Goal: Task Accomplishment & Management: Use online tool/utility

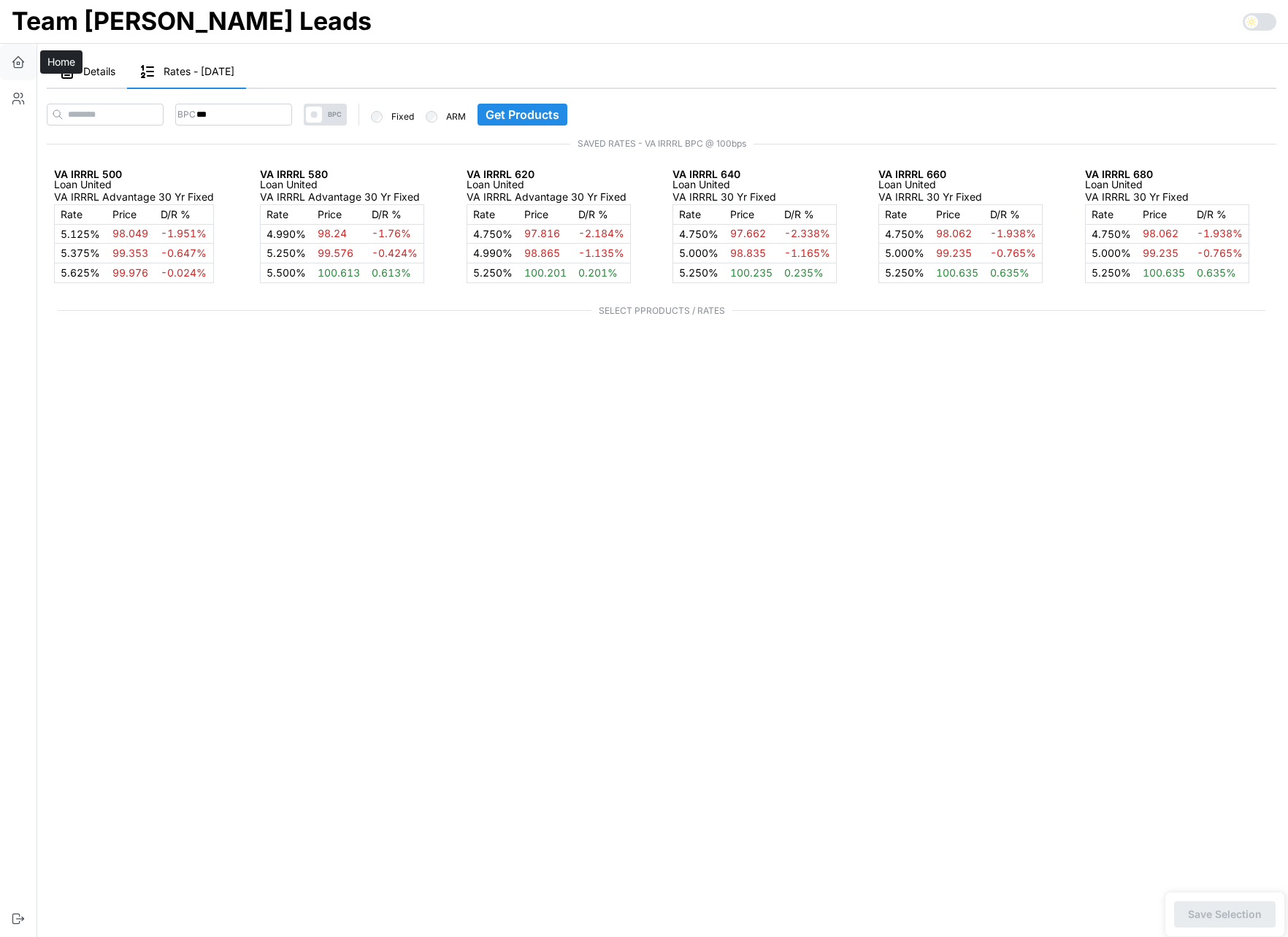
click at [20, 59] on icon "button" at bounding box center [18, 60] width 11 height 6
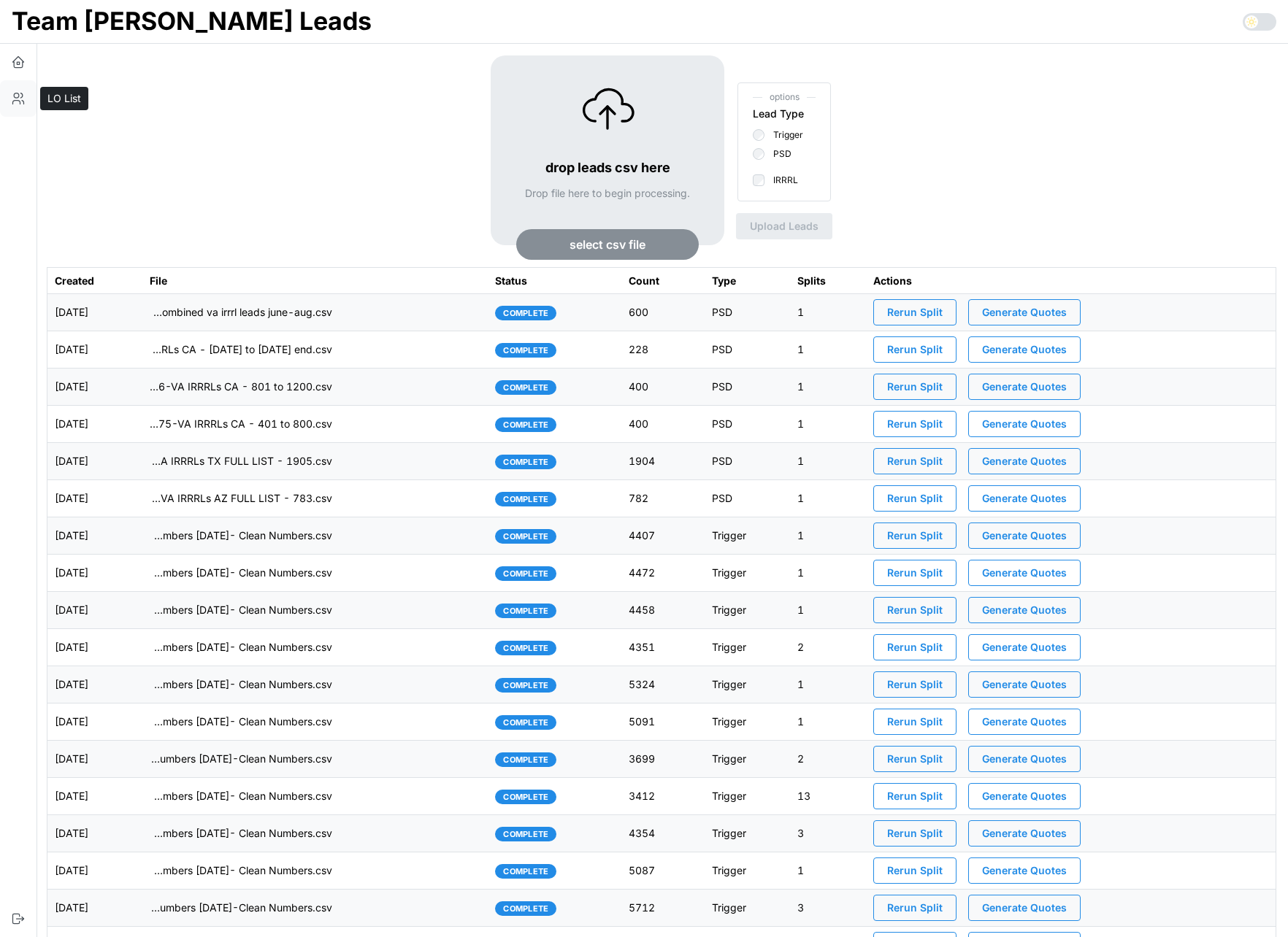
click at [13, 93] on icon "button" at bounding box center [18, 99] width 15 height 15
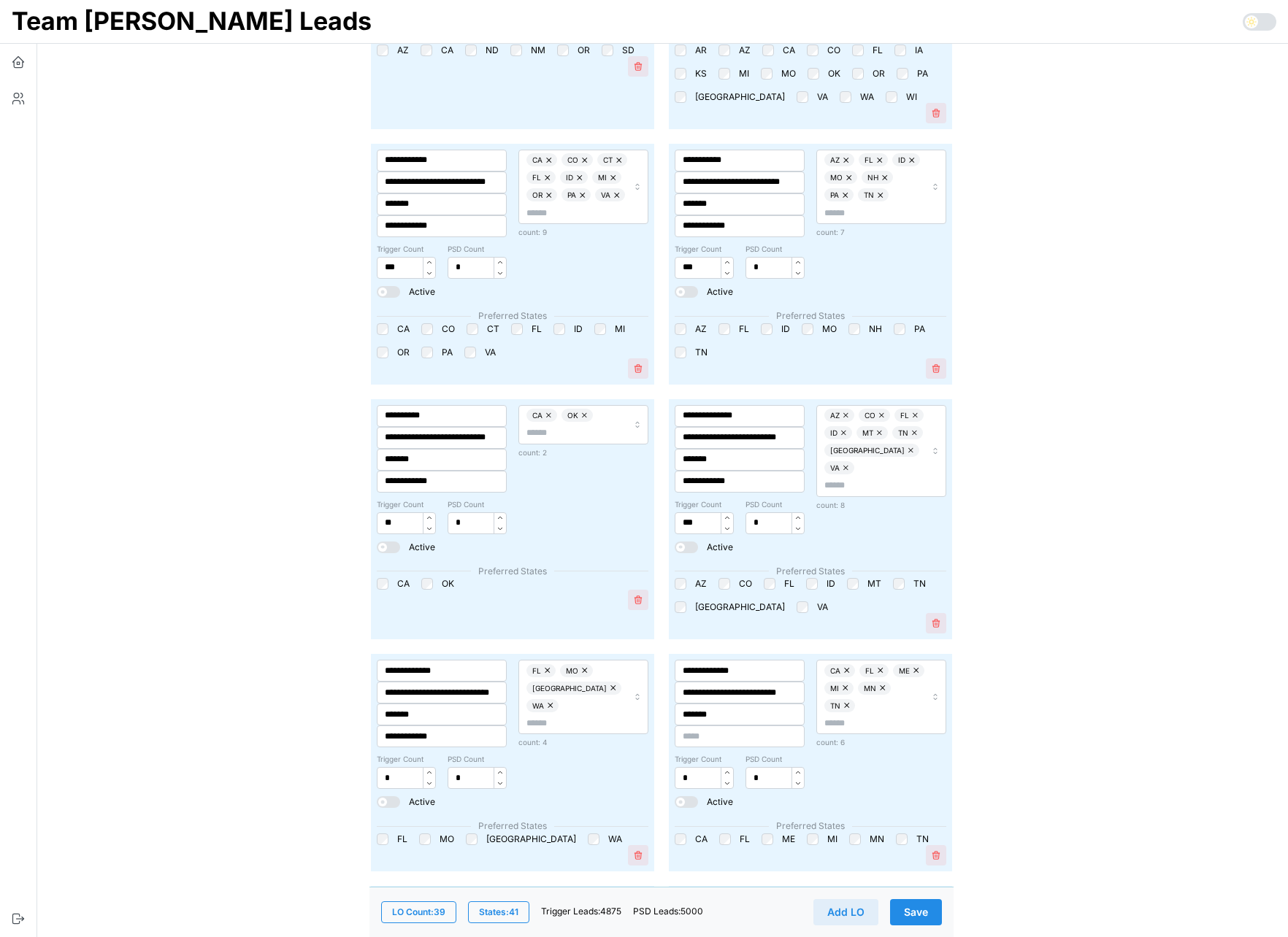
scroll to position [1189, 0]
drag, startPoint x: 767, startPoint y: 526, endPoint x: 736, endPoint y: 523, distance: 31.1
click at [736, 523] on div "Trigger Count *** PSD Count *" at bounding box center [740, 516] width 130 height 34
type input "****"
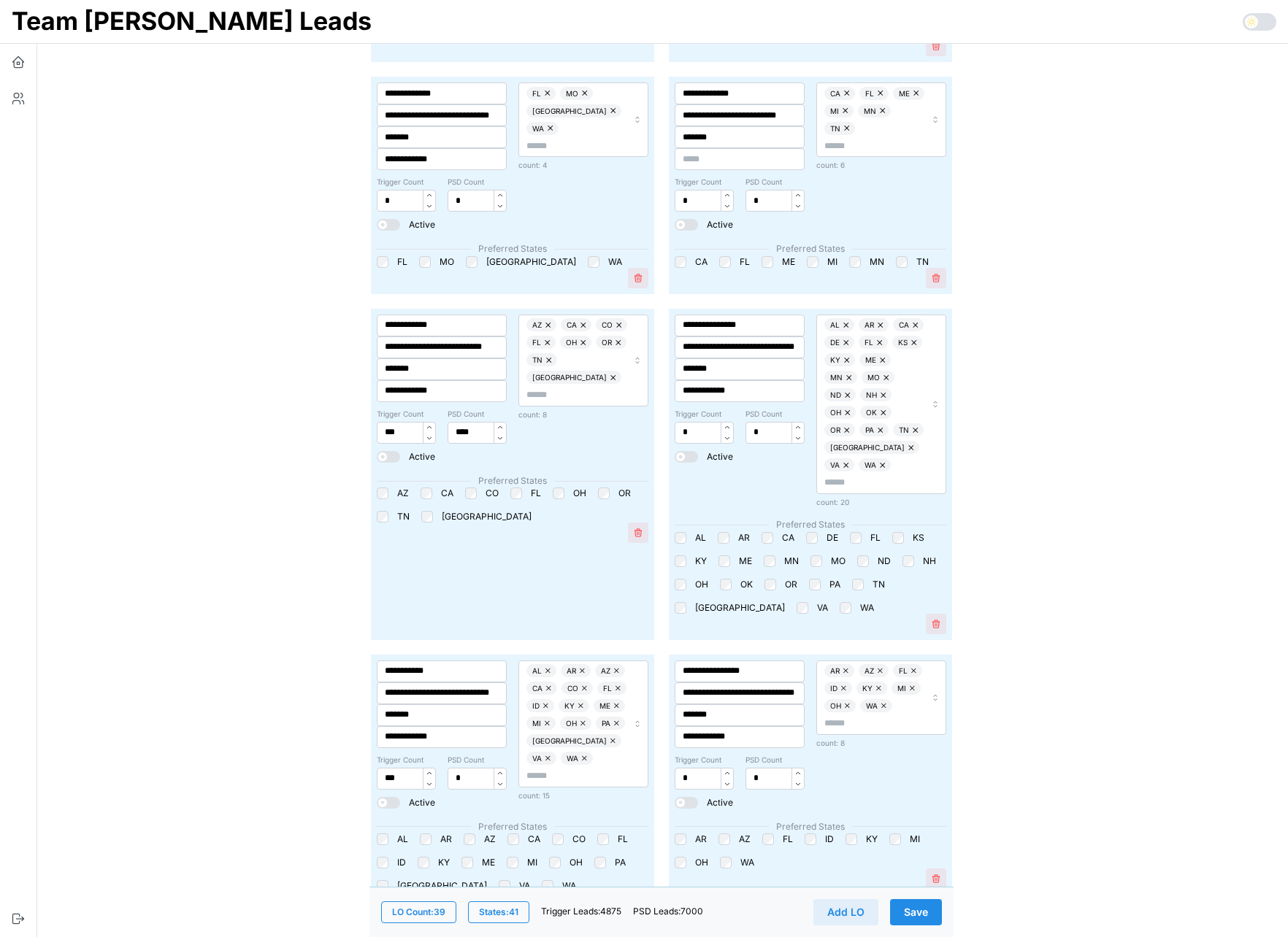
scroll to position [1764, 0]
click at [472, 435] on input "****" at bounding box center [476, 434] width 59 height 22
type input "*"
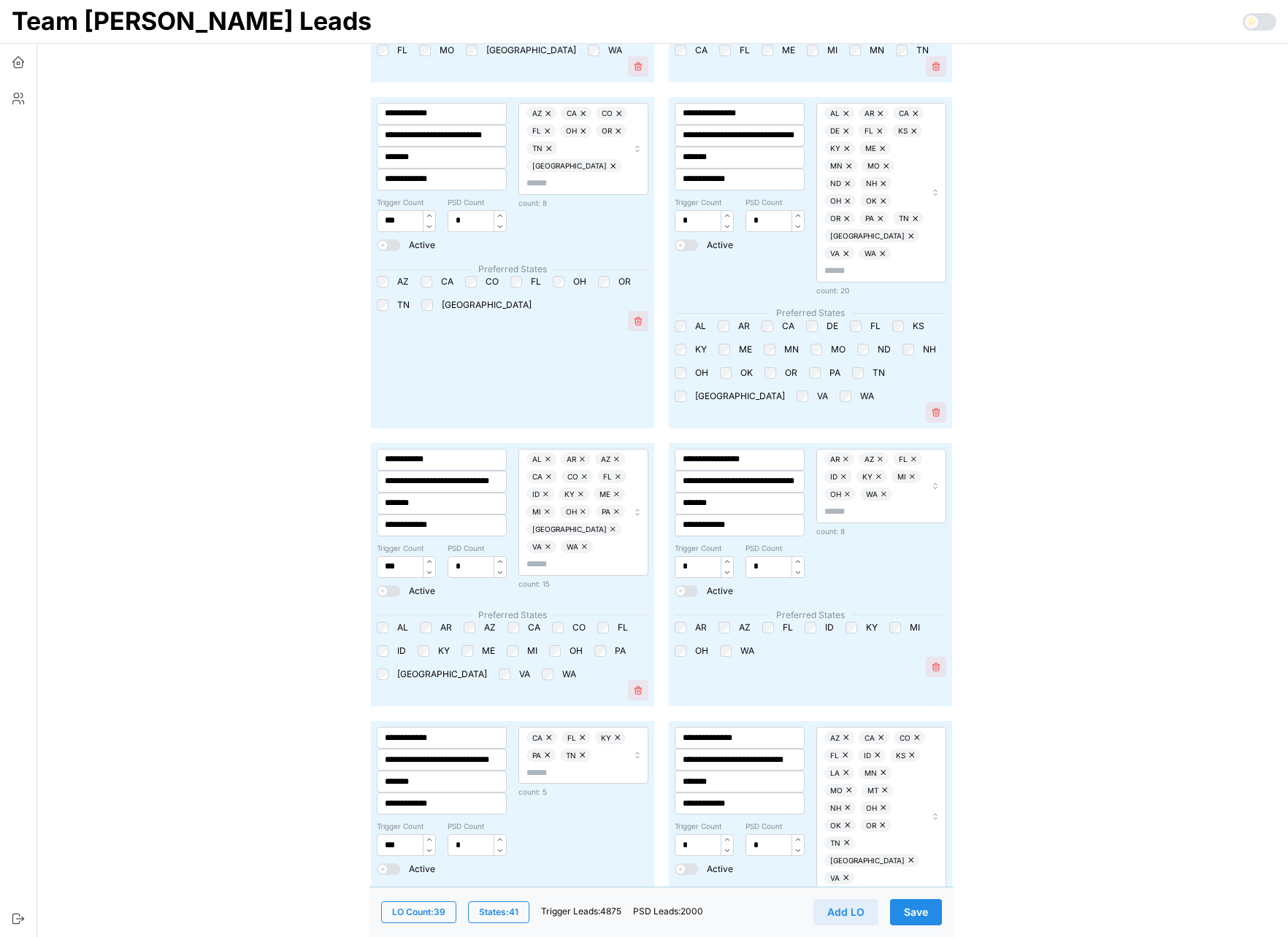
scroll to position [2015, 0]
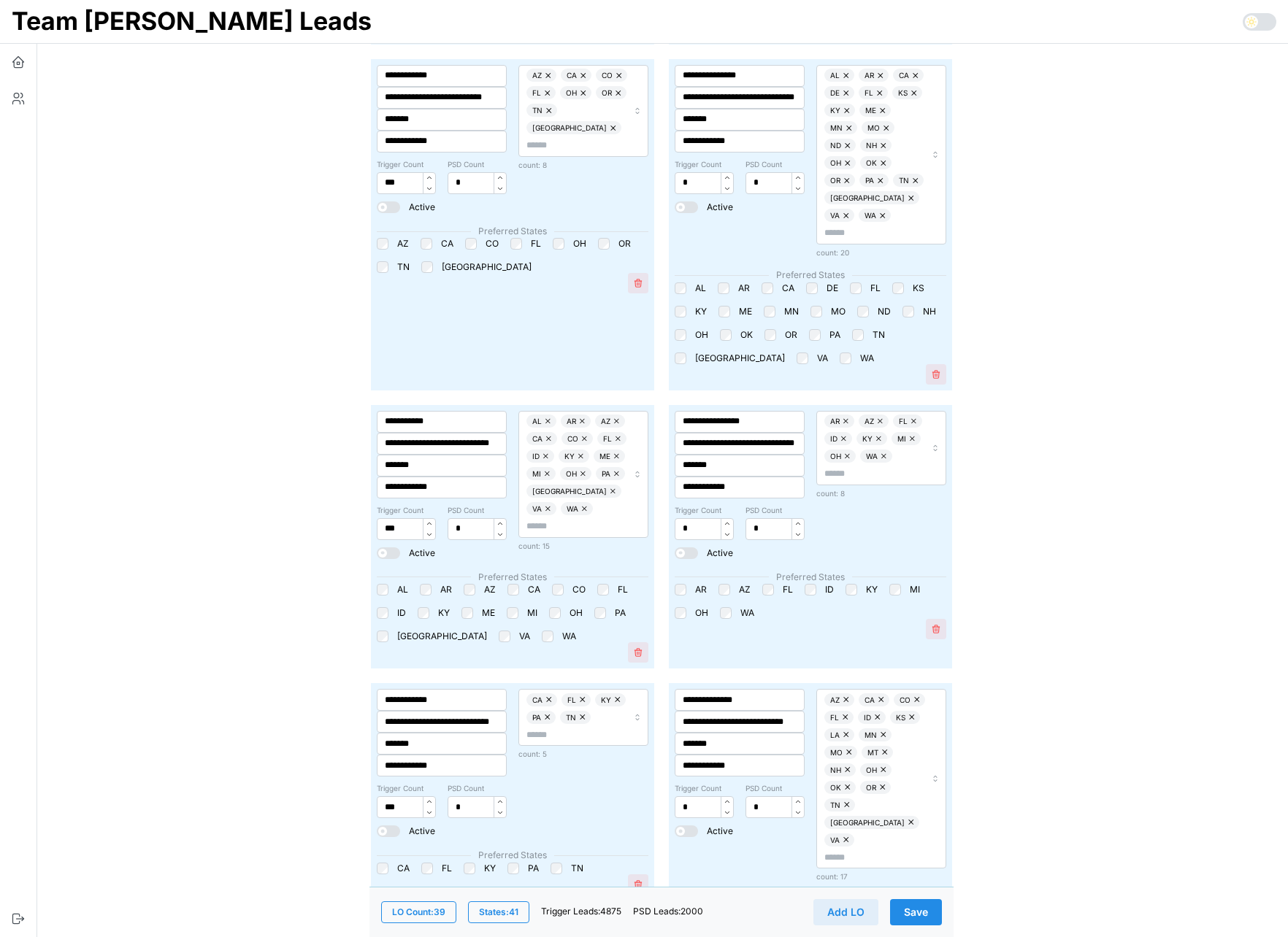
click at [935, 911] on button "Save" at bounding box center [916, 912] width 52 height 26
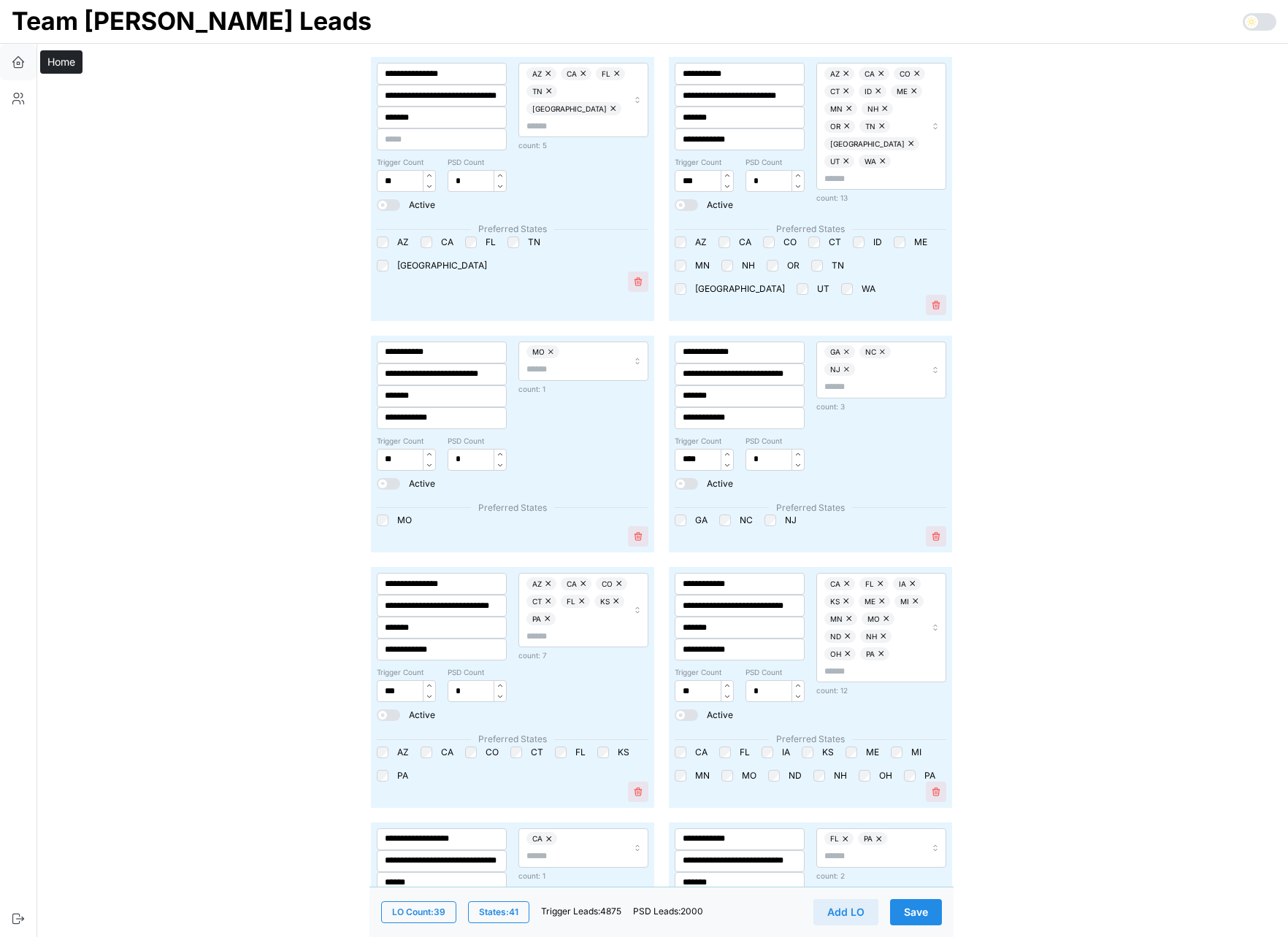
click at [23, 62] on icon "button" at bounding box center [18, 65] width 9 height 6
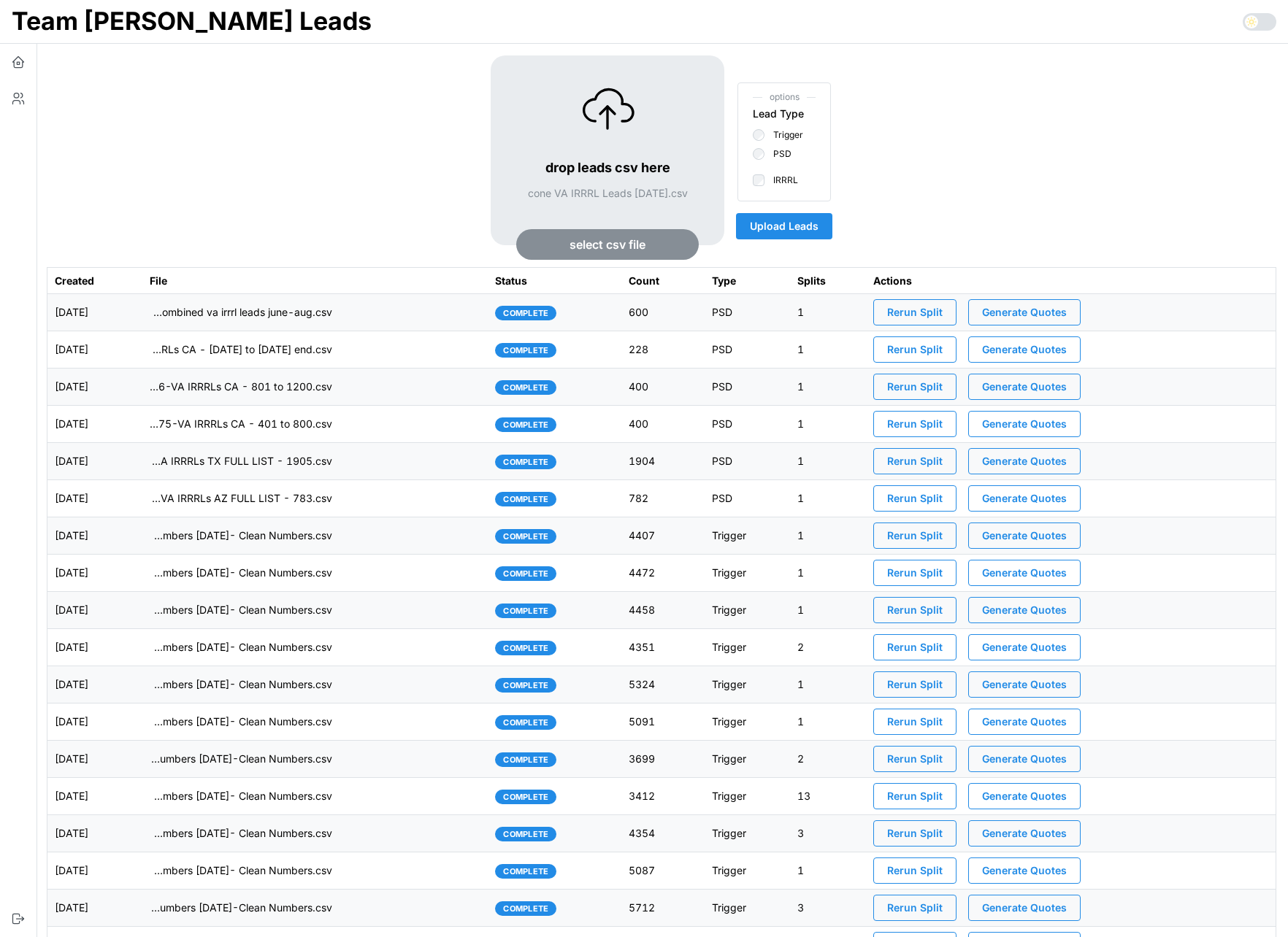
click at [793, 222] on span "Upload Leads" at bounding box center [784, 226] width 69 height 25
click at [386, 319] on td "imports/jeremy/1757540021979-combined va irrrl leads june-aug.csv" at bounding box center [315, 312] width 345 height 37
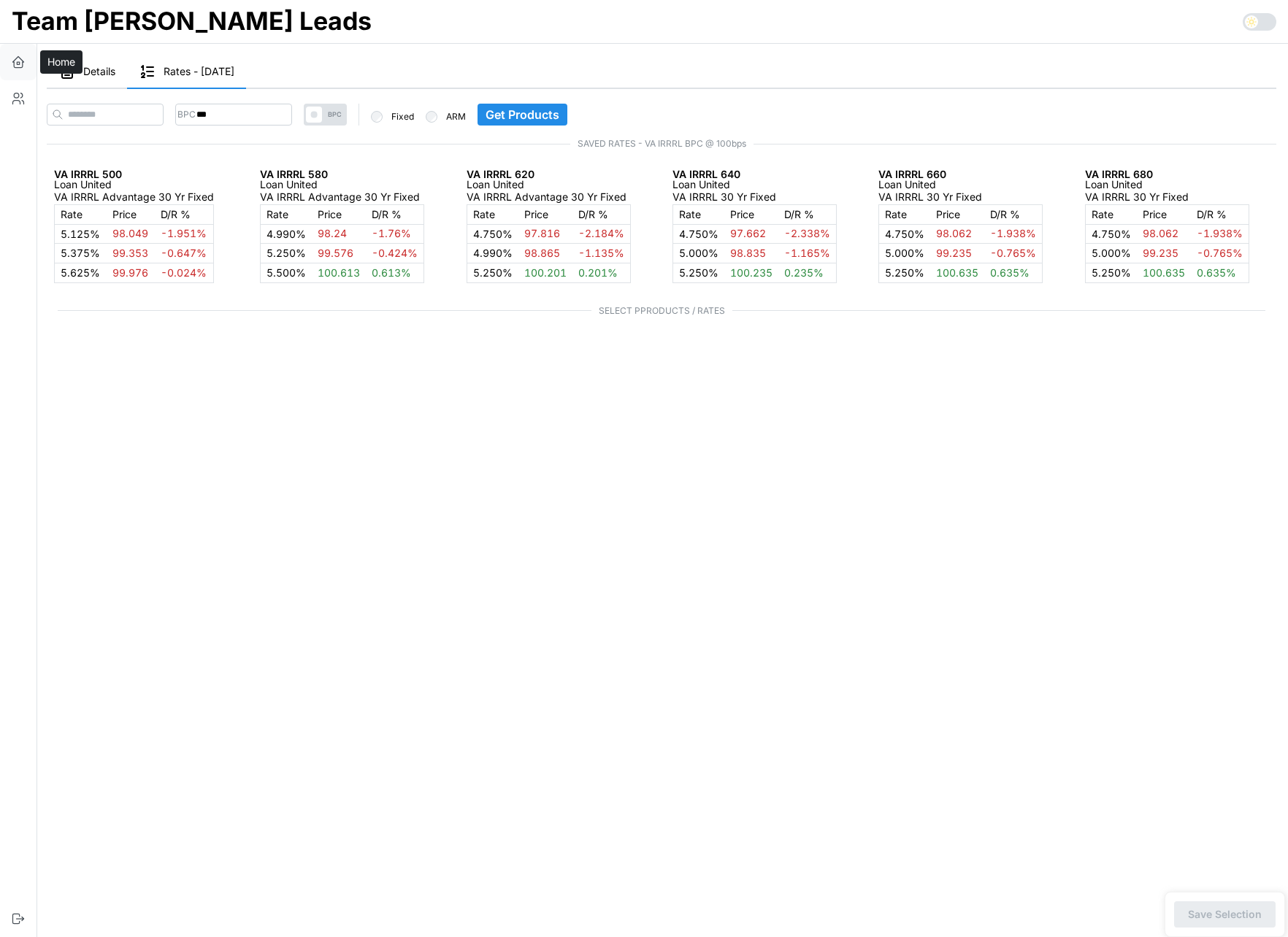
click at [22, 61] on icon "button" at bounding box center [18, 60] width 11 height 6
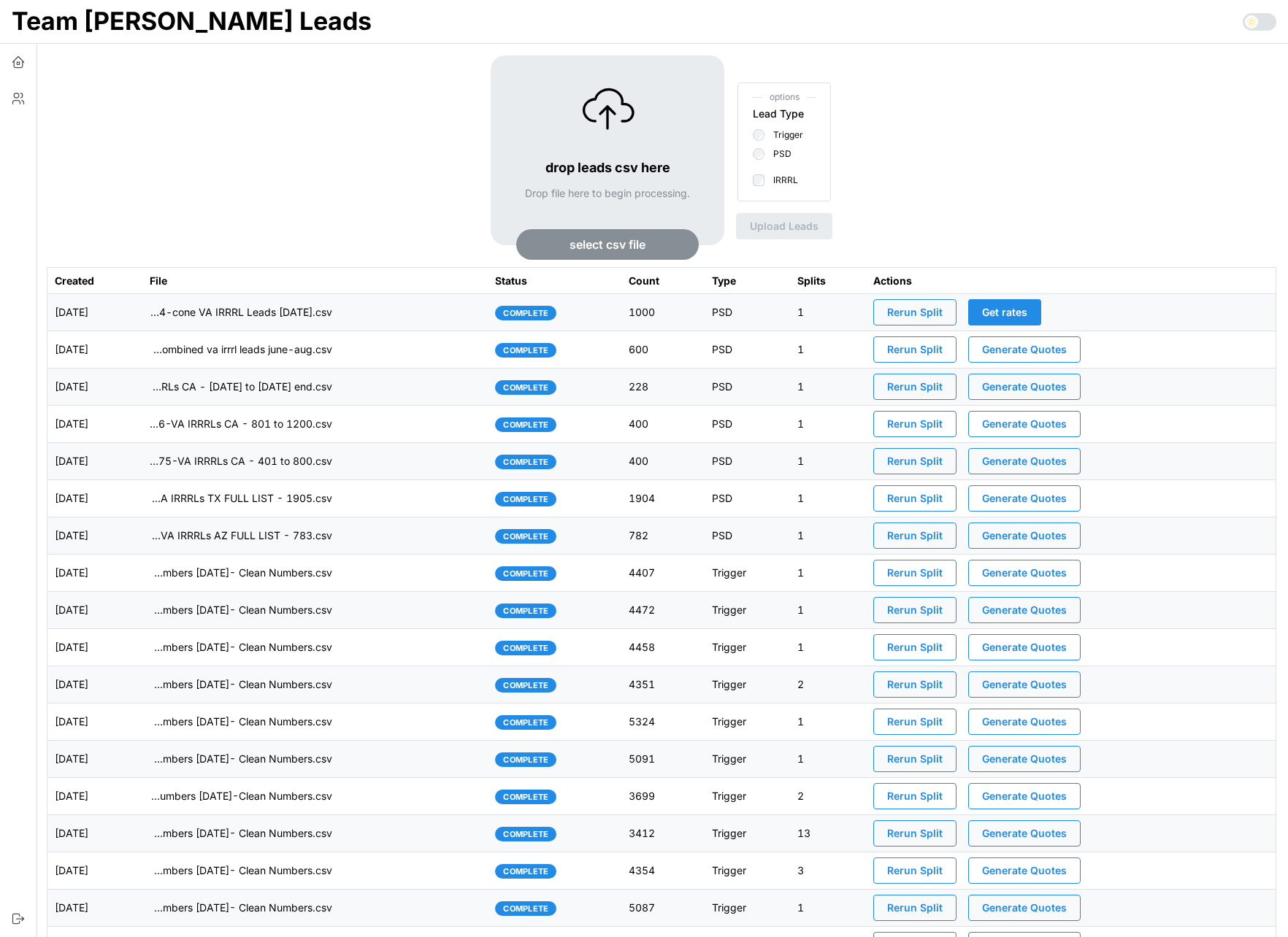
click at [409, 320] on td "imports/jeremy/1757558229284-cone VA IRRRL Leads August 2025.csv" at bounding box center [315, 312] width 345 height 37
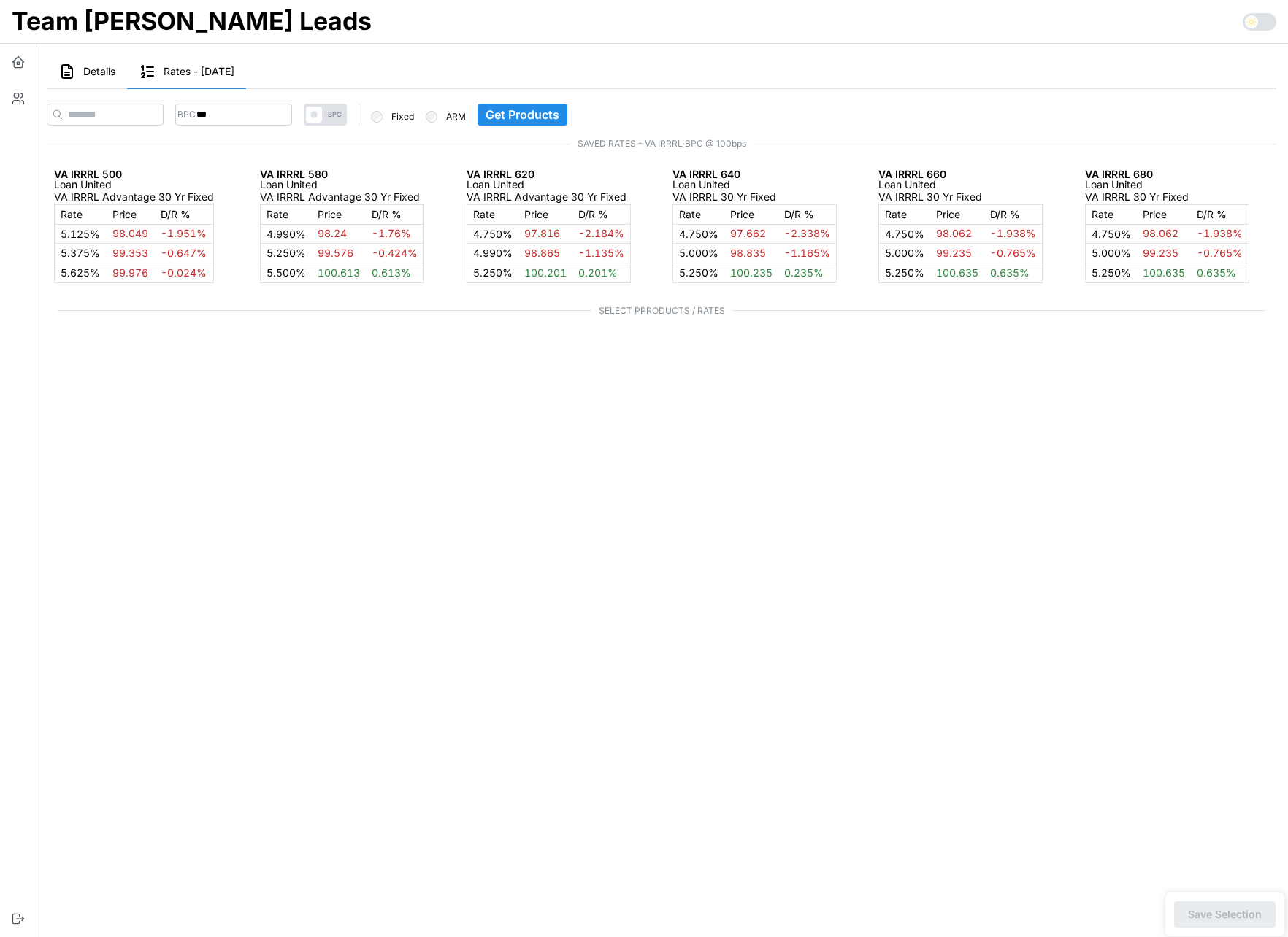
type input "***"
click at [265, 116] on input "***" at bounding box center [233, 115] width 117 height 22
click at [19, 64] on icon "button" at bounding box center [18, 63] width 2 height 2
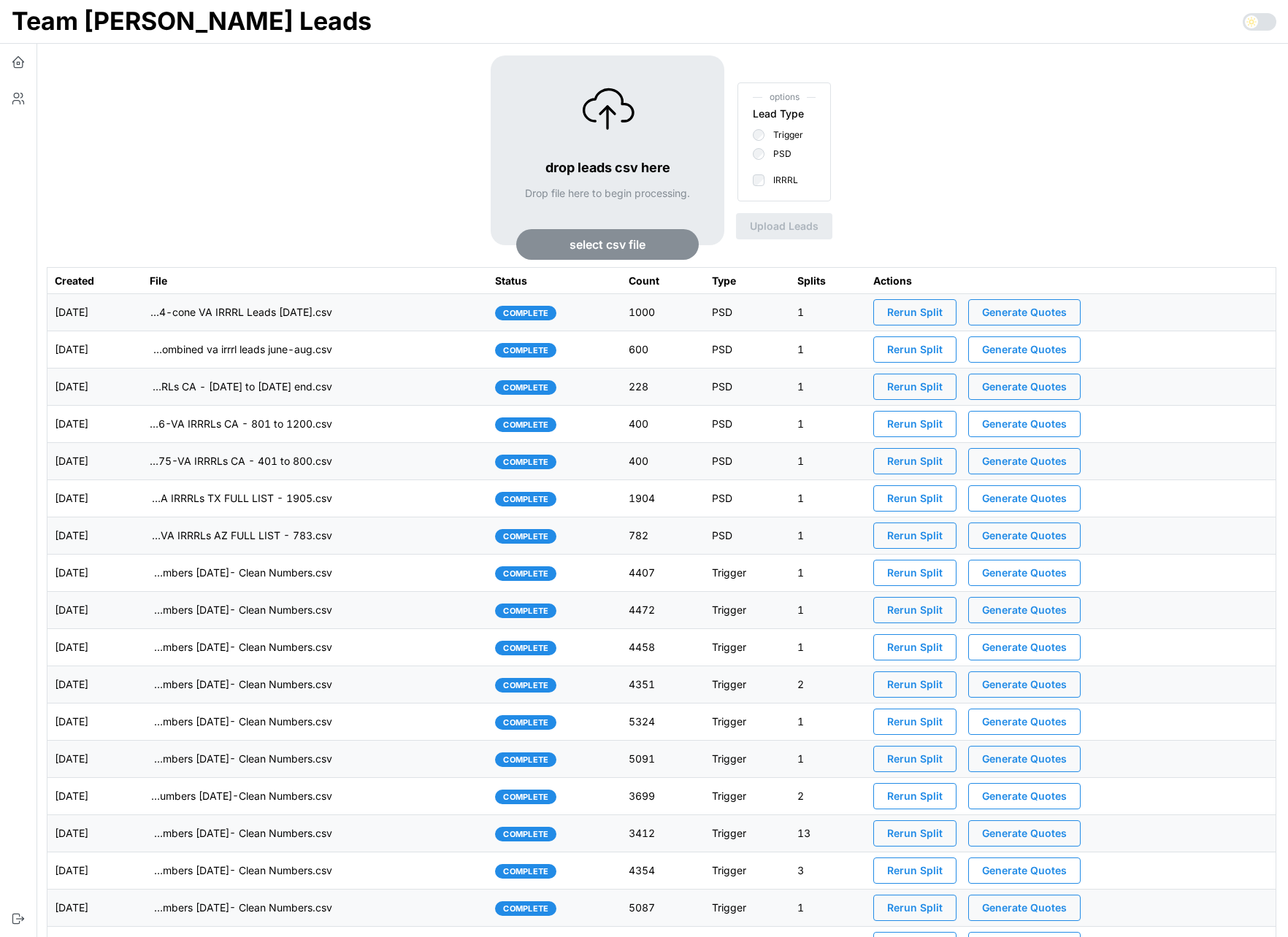
click at [438, 348] on td "imports/jeremy/1757540021979-combined va irrrl leads june-aug.csv" at bounding box center [315, 350] width 345 height 37
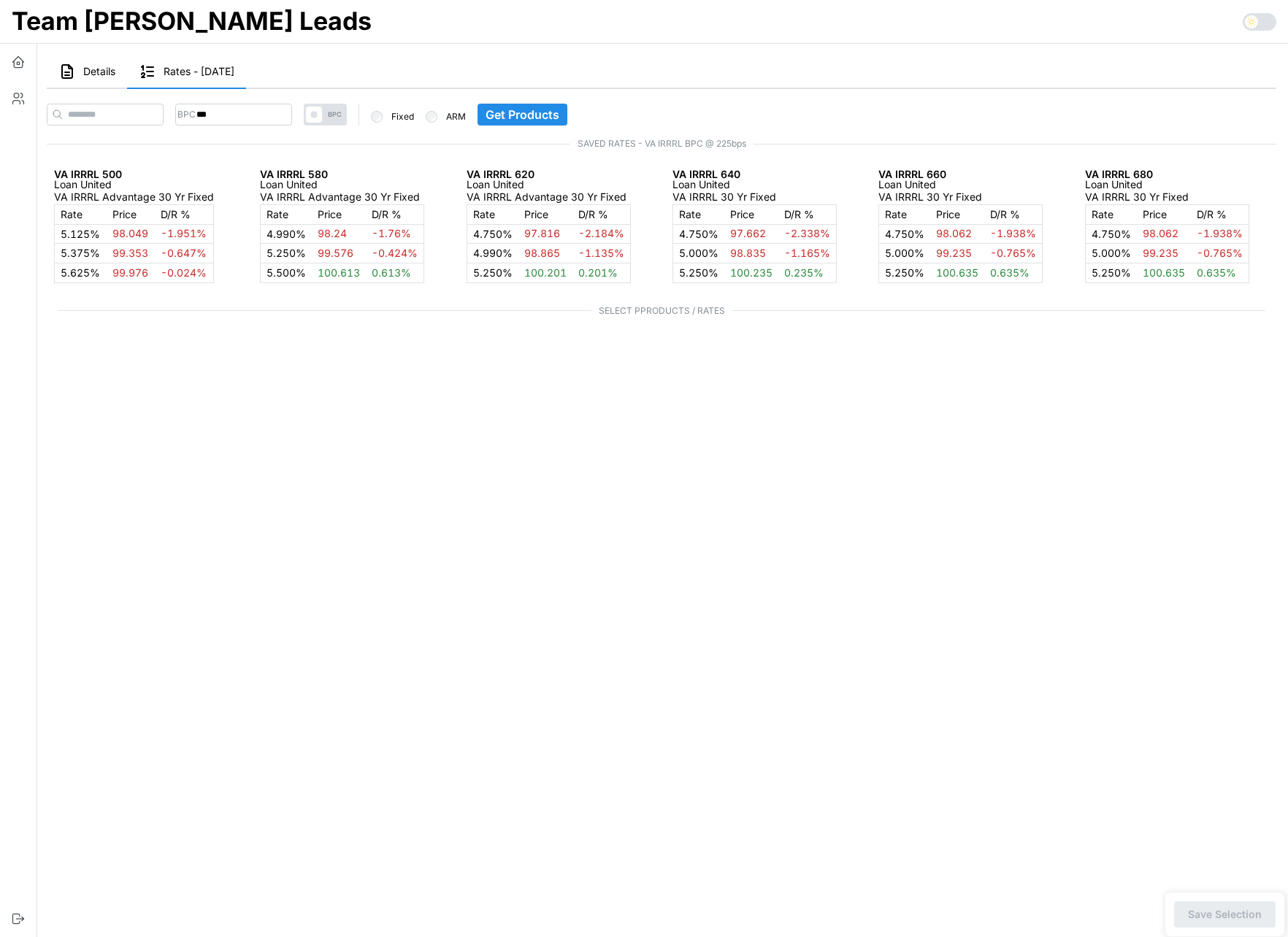
type input "***"
click at [19, 58] on icon "button" at bounding box center [18, 62] width 15 height 15
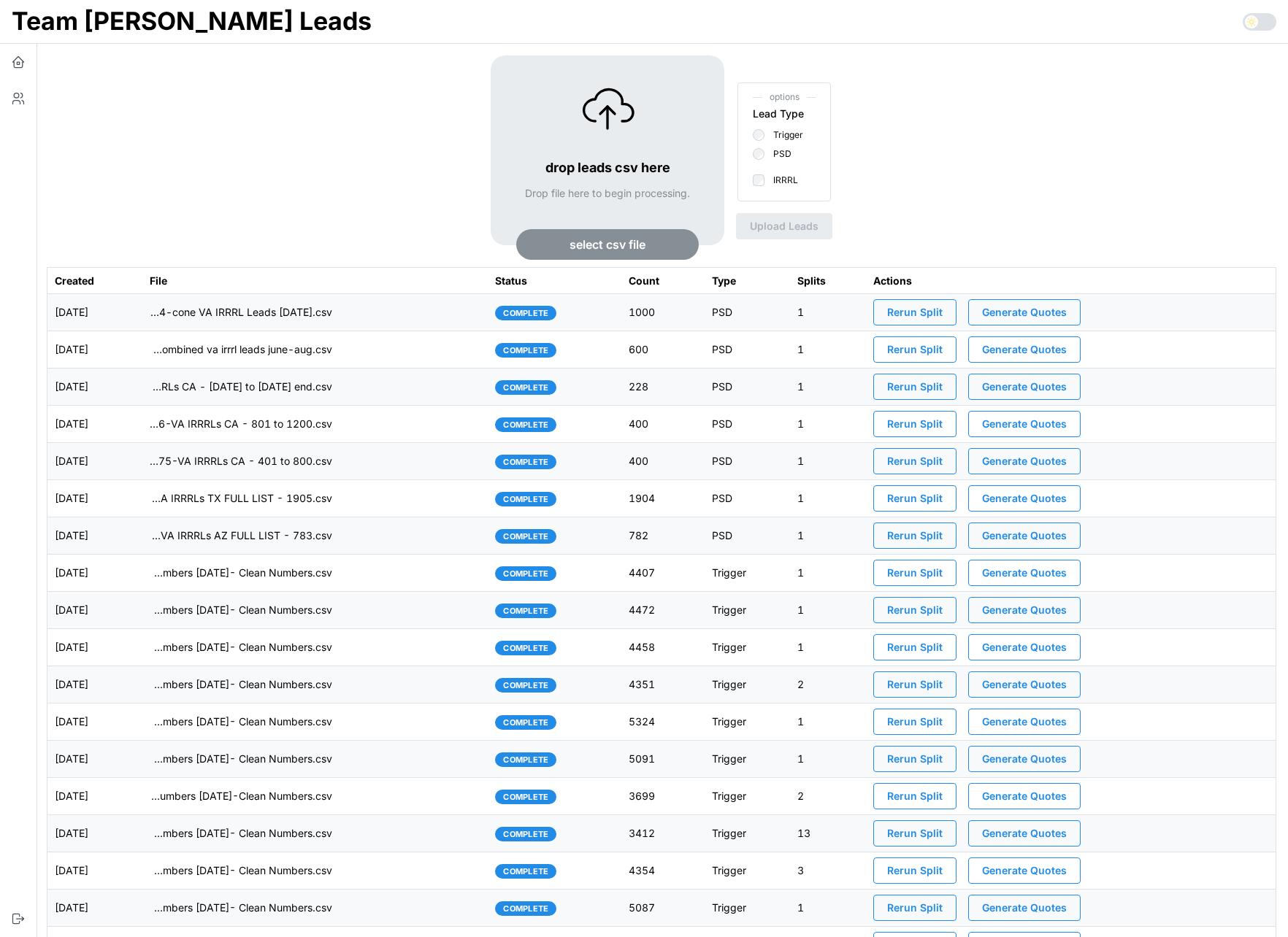
click at [402, 323] on td "imports/jeremy/1757558229284-cone VA IRRRL Leads August 2025.csv" at bounding box center [315, 312] width 345 height 37
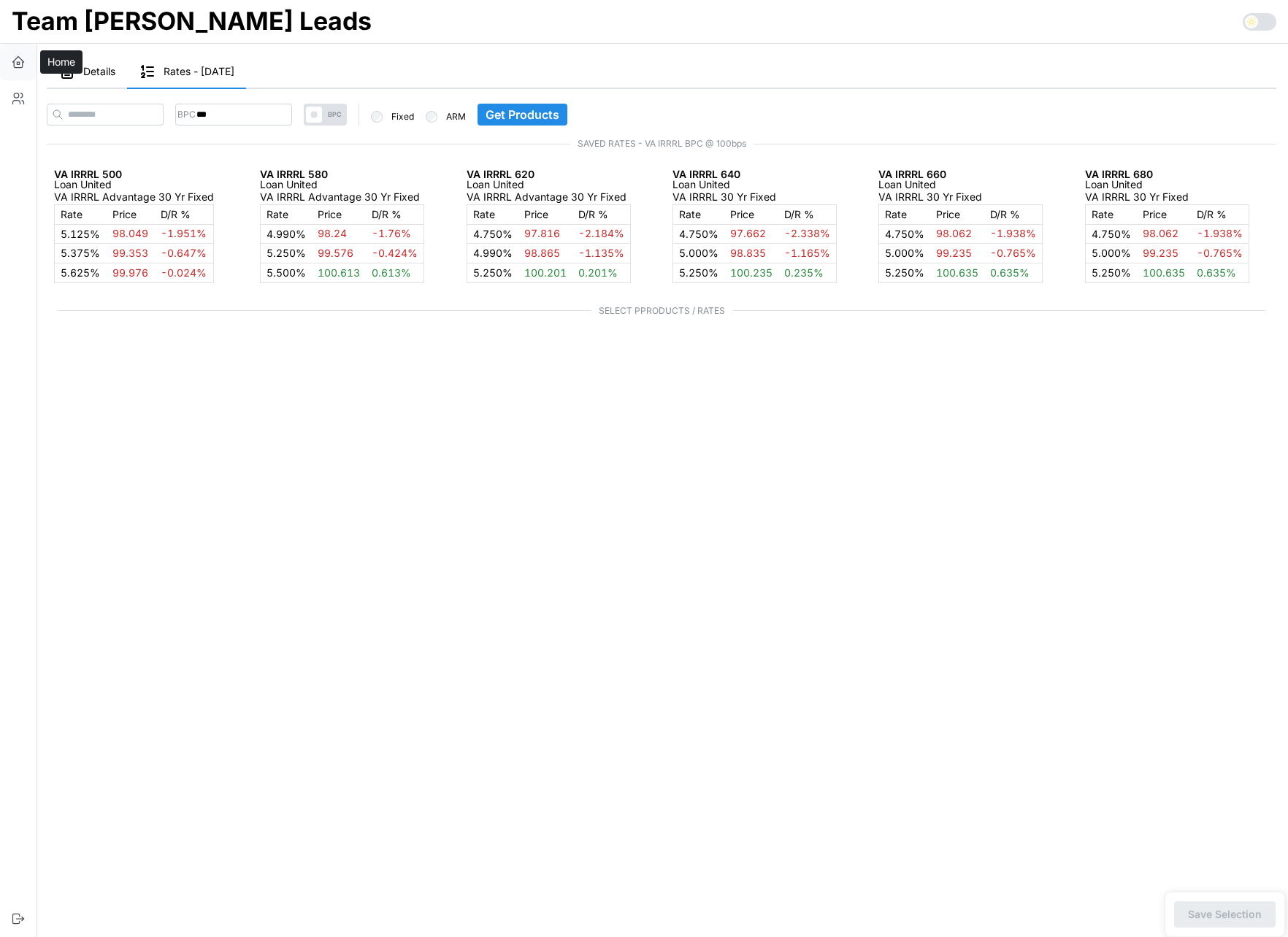
click at [18, 63] on icon "button" at bounding box center [18, 62] width 15 height 15
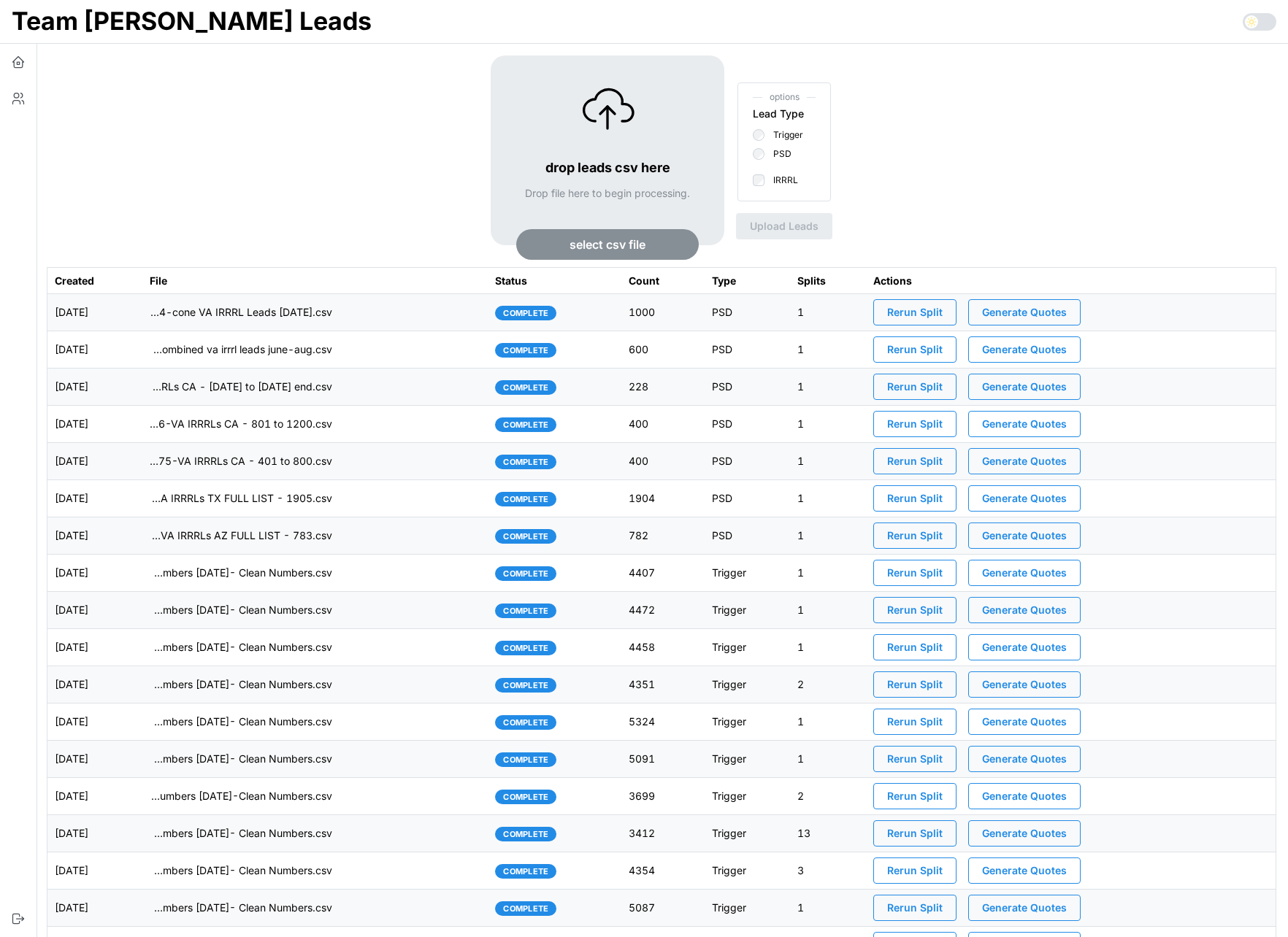
click at [1044, 312] on span "Generate Quotes" at bounding box center [1025, 312] width 85 height 25
click at [403, 312] on td "imports/jeremy/1757558229284-cone VA IRRRL Leads August 2025.csv" at bounding box center [315, 312] width 345 height 37
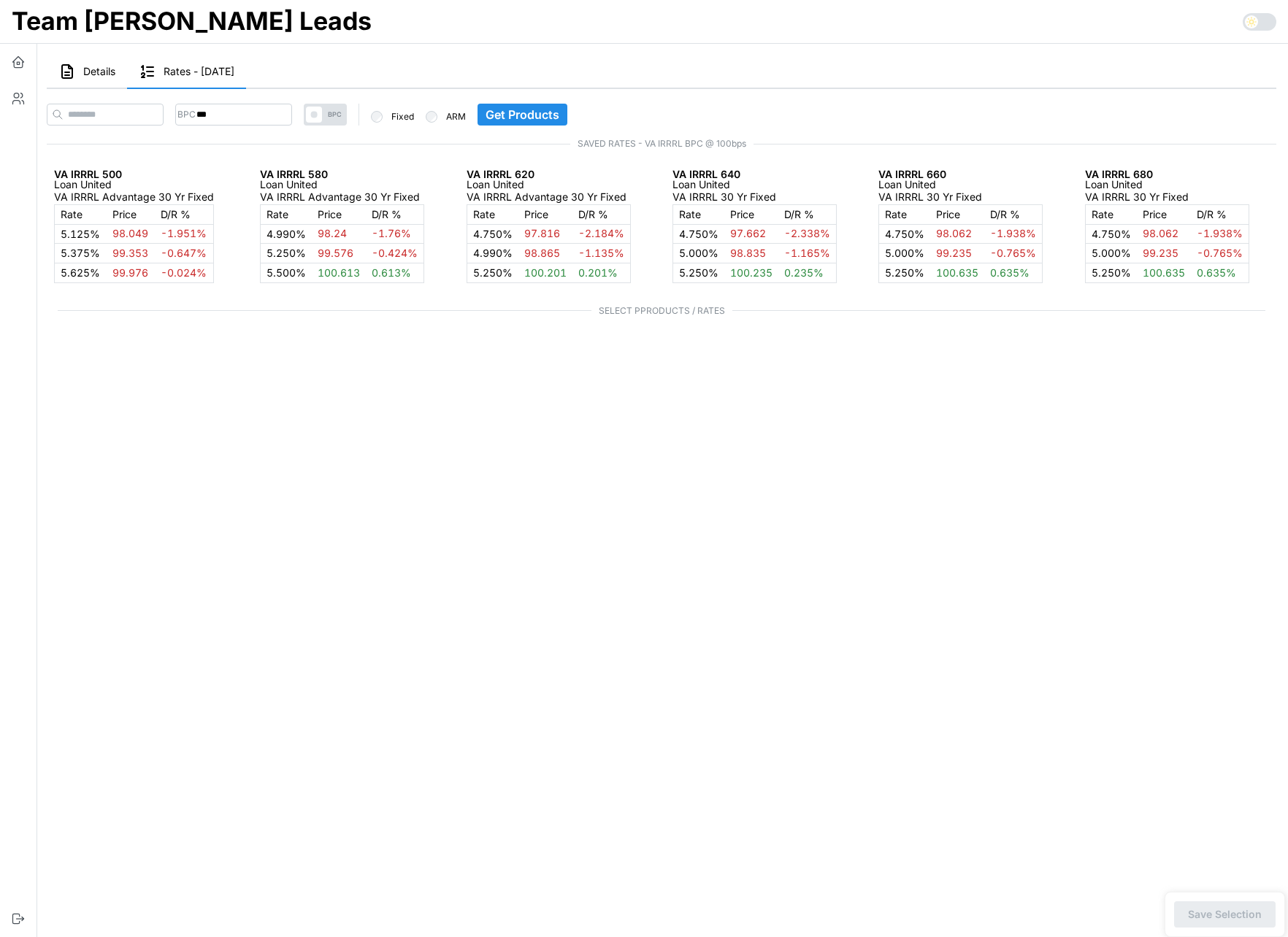
click at [110, 72] on span "Details" at bounding box center [100, 72] width 32 height 10
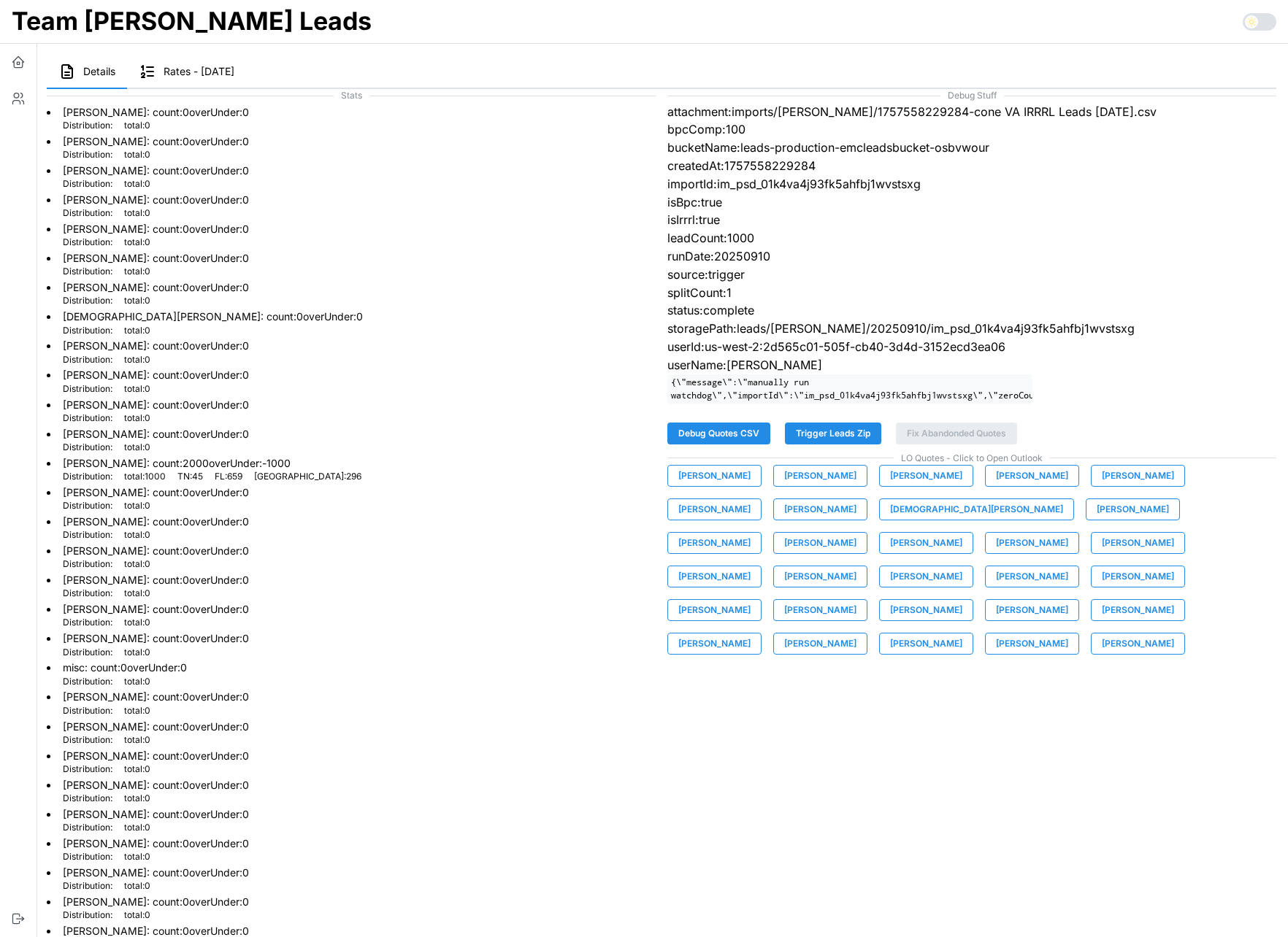
click at [996, 541] on span "Elisabeth Cone" at bounding box center [1032, 543] width 72 height 20
click at [216, 71] on span "Rates - 2025-09-10" at bounding box center [198, 72] width 71 height 10
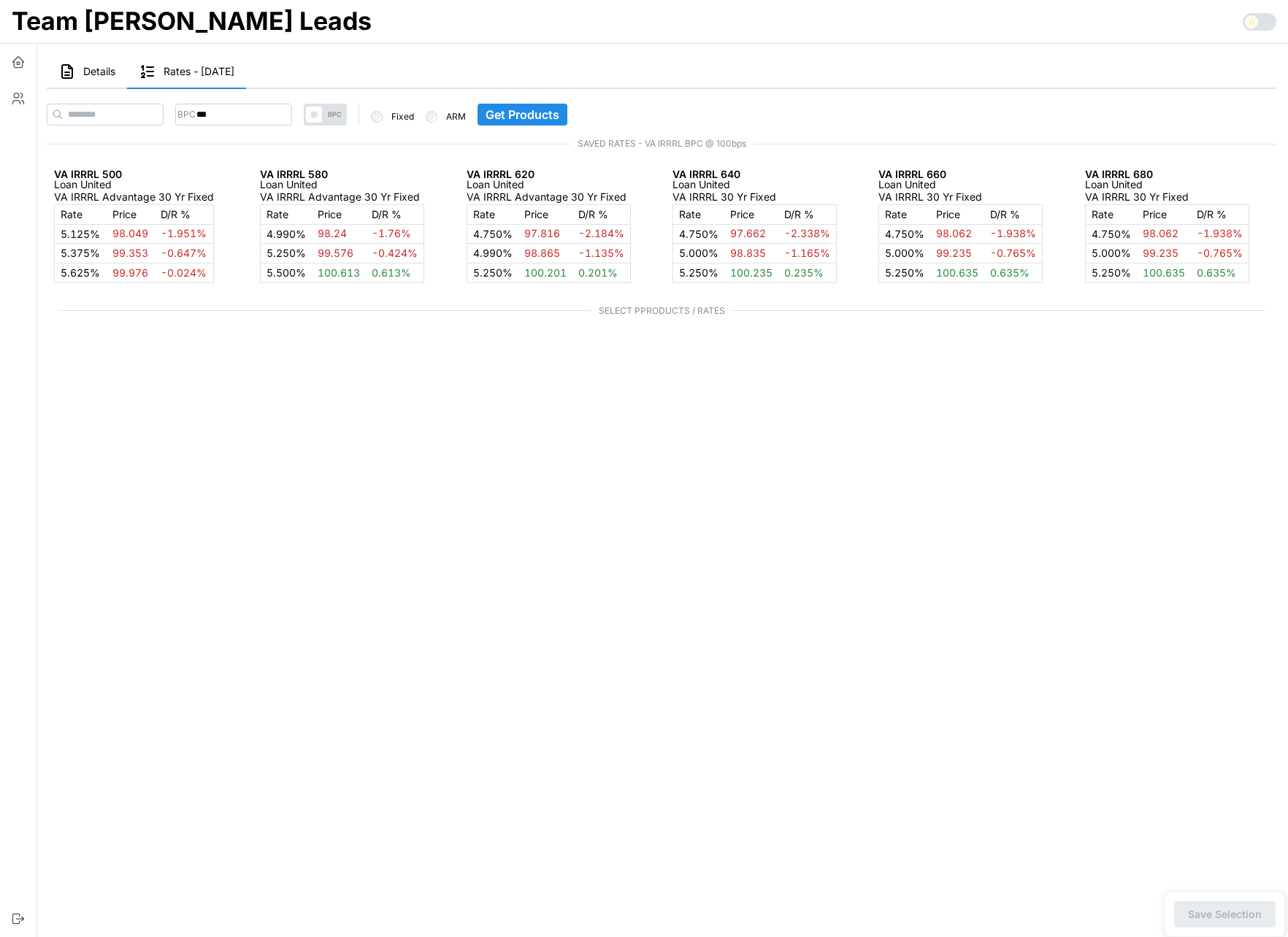
click at [102, 78] on button "Details" at bounding box center [87, 72] width 80 height 34
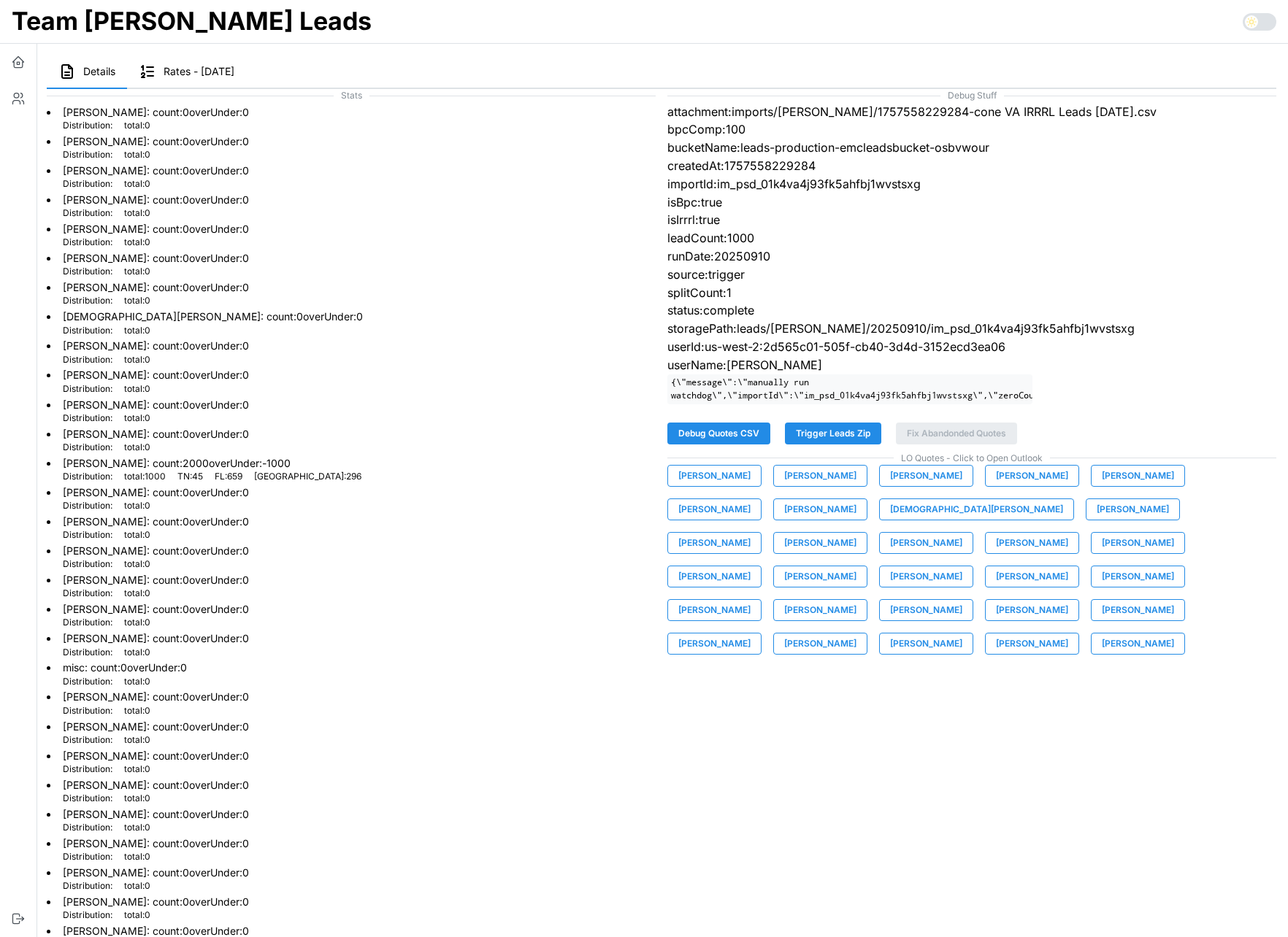
click at [996, 541] on span "Elisabeth Cone" at bounding box center [1032, 543] width 72 height 20
click at [710, 430] on span "Debug Quotes CSV" at bounding box center [719, 434] width 81 height 20
